Goal: Task Accomplishment & Management: Use online tool/utility

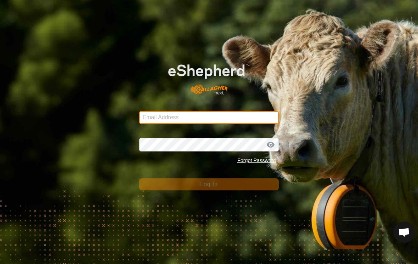
click at [178, 115] on input "Email Address" at bounding box center [208, 117] width 139 height 13
type input "daniellickteig@icloud.com"
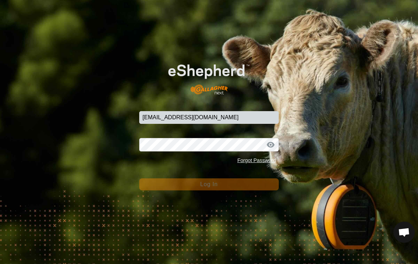
click at [209, 185] on button "Log In" at bounding box center [208, 185] width 139 height 12
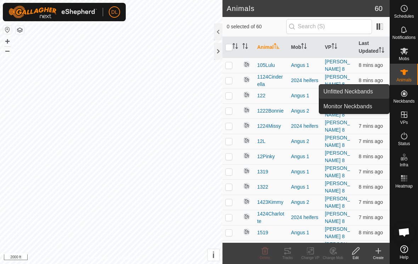
click at [352, 91] on link "Unfitted Neckbands" at bounding box center [354, 92] width 70 height 14
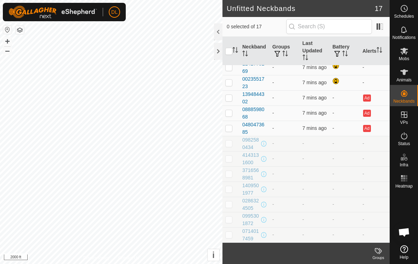
scroll to position [81, 0]
click at [229, 144] on p-checkbox at bounding box center [228, 144] width 7 height 6
checkbox input "true"
click at [230, 159] on p-checkbox at bounding box center [228, 159] width 7 height 6
checkbox input "true"
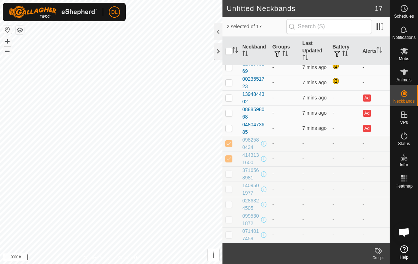
click at [229, 174] on p-checkbox at bounding box center [228, 174] width 7 height 6
checkbox input "true"
click at [230, 189] on p-checkbox at bounding box center [228, 189] width 7 height 6
checkbox input "true"
click at [229, 206] on p-checkbox at bounding box center [228, 205] width 7 height 6
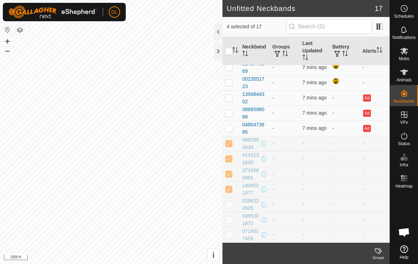
checkbox input "true"
click at [229, 221] on p-checkbox at bounding box center [228, 220] width 7 height 6
checkbox input "true"
click at [230, 236] on p-checkbox at bounding box center [228, 235] width 7 height 6
checkbox input "true"
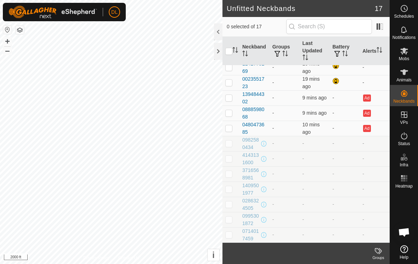
scroll to position [81, 0]
click at [229, 144] on p-checkbox at bounding box center [228, 144] width 7 height 6
checkbox input "true"
click at [230, 161] on p-checkbox at bounding box center [228, 159] width 7 height 6
checkbox input "true"
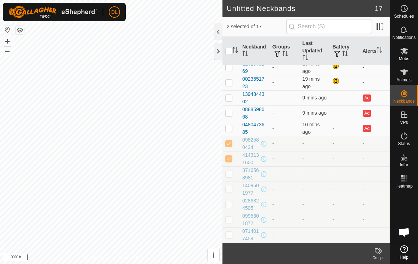
click at [230, 176] on p-checkbox at bounding box center [228, 174] width 7 height 6
checkbox input "true"
click at [230, 189] on p-checkbox at bounding box center [228, 189] width 7 height 6
checkbox input "true"
click at [230, 208] on td at bounding box center [231, 204] width 17 height 15
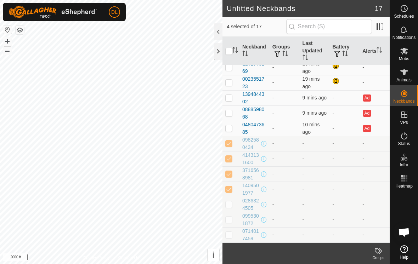
checkbox input "true"
click at [230, 222] on p-checkbox at bounding box center [228, 220] width 7 height 6
checkbox input "true"
click at [229, 237] on p-checkbox at bounding box center [228, 235] width 7 height 6
checkbox input "true"
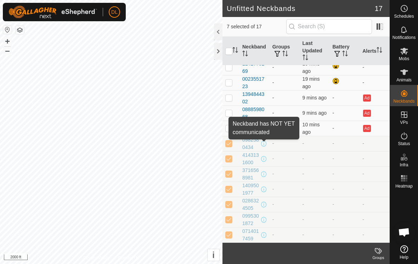
click at [263, 144] on span at bounding box center [264, 144] width 6 height 6
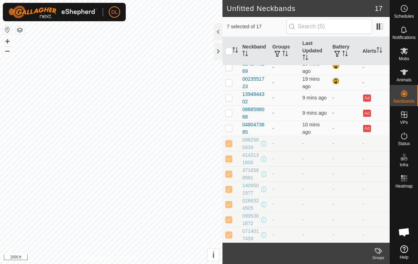
click at [264, 144] on span at bounding box center [264, 144] width 6 height 6
